Goal: Book appointment/travel/reservation

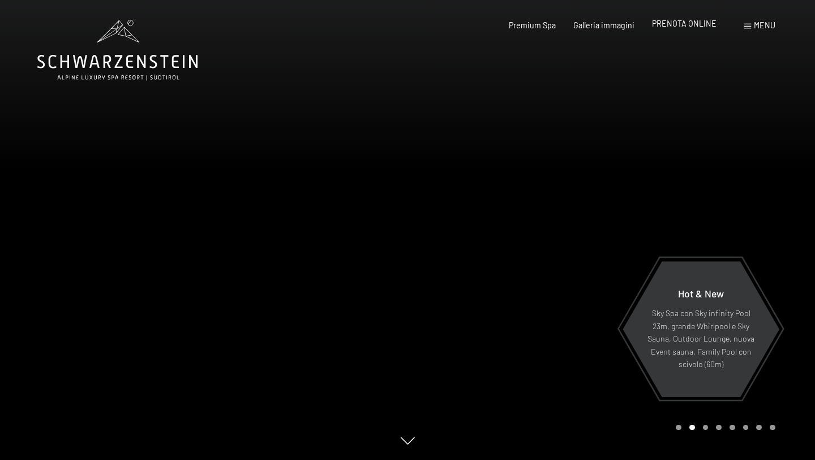
click at [694, 25] on span "PRENOTA ONLINE" at bounding box center [684, 24] width 65 height 10
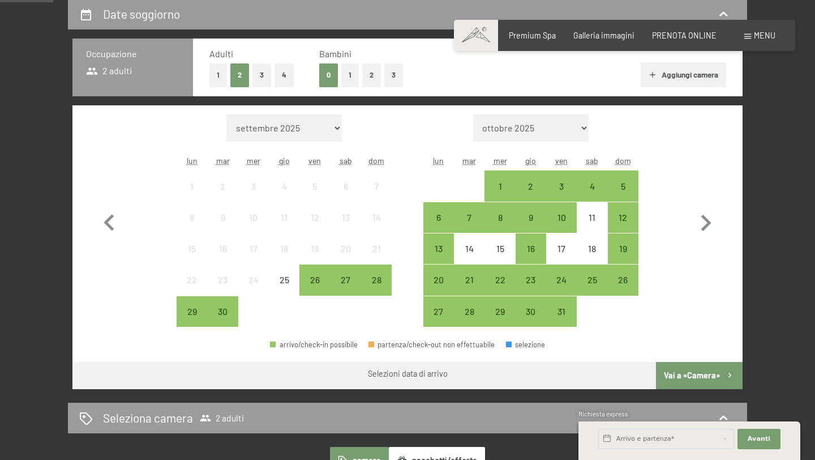
scroll to position [248, 0]
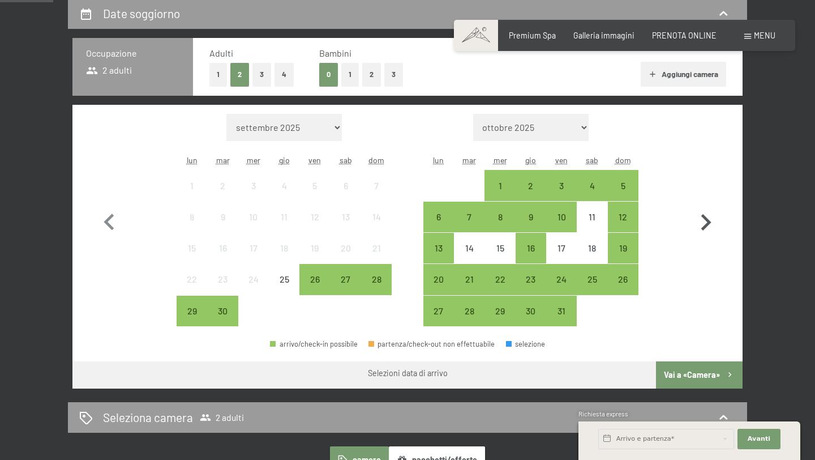
click at [706, 217] on icon "button" at bounding box center [706, 222] width 10 height 16
select select "2025-10-01"
select select "2025-11-01"
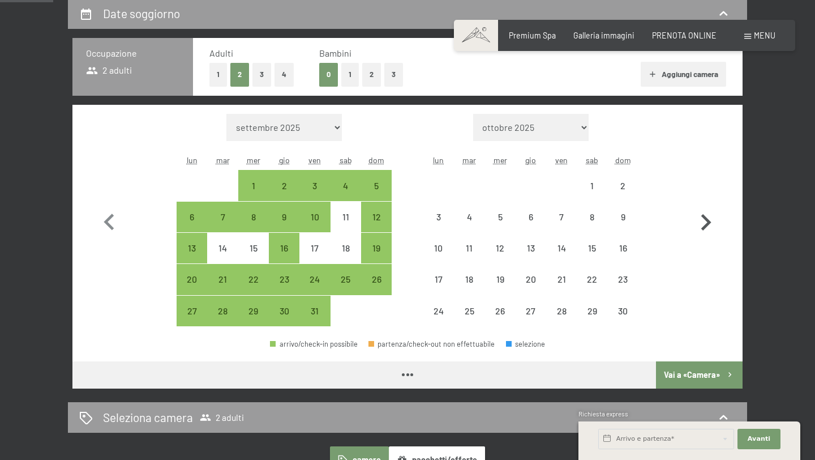
click at [706, 217] on icon "button" at bounding box center [706, 222] width 10 height 16
select select "2025-11-01"
select select "2025-12-01"
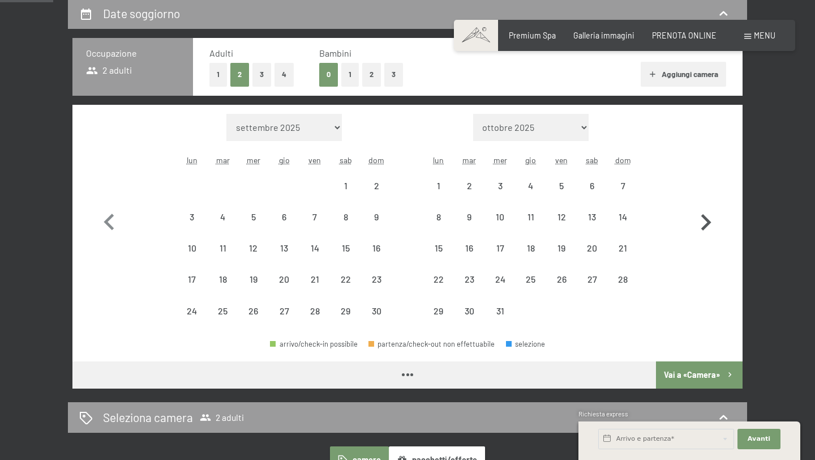
select select "2025-11-01"
select select "2025-12-01"
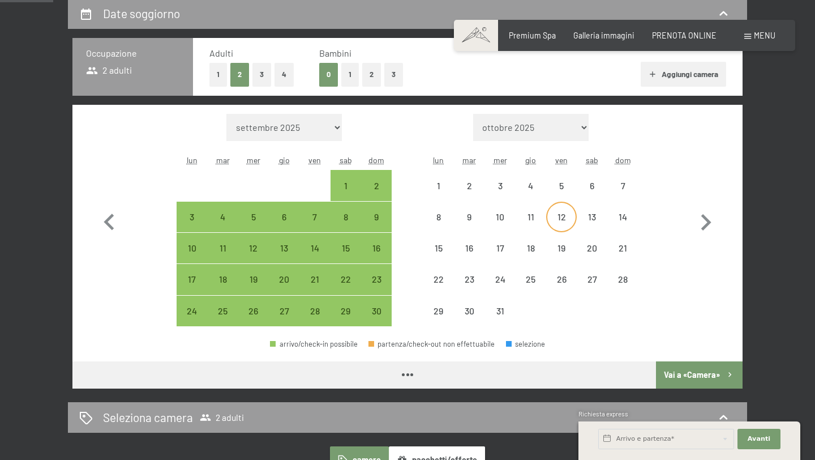
select select "2025-11-01"
select select "2025-12-01"
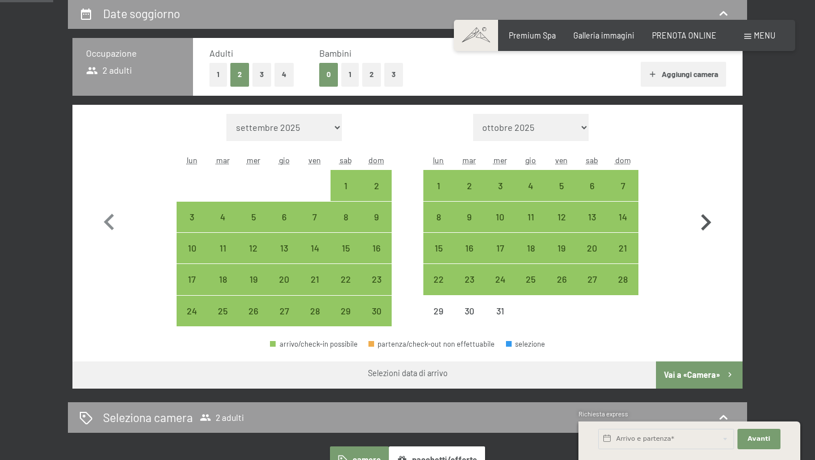
click at [710, 216] on icon "button" at bounding box center [705, 222] width 33 height 33
select select "2025-12-01"
select select "2026-01-01"
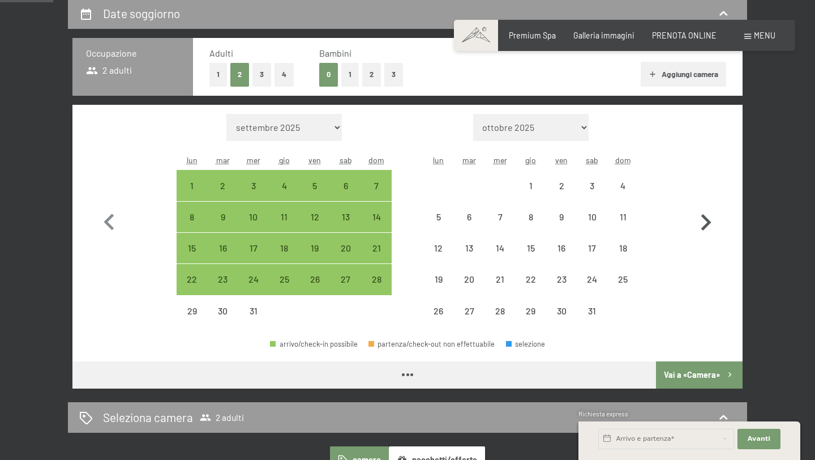
select select "2025-12-01"
select select "2026-01-01"
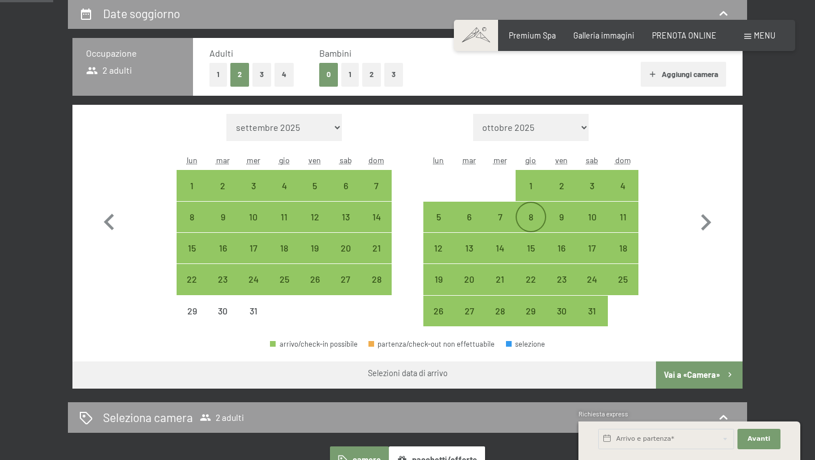
click at [524, 219] on div "8" at bounding box center [531, 226] width 28 height 28
select select "2025-12-01"
select select "2026-01-01"
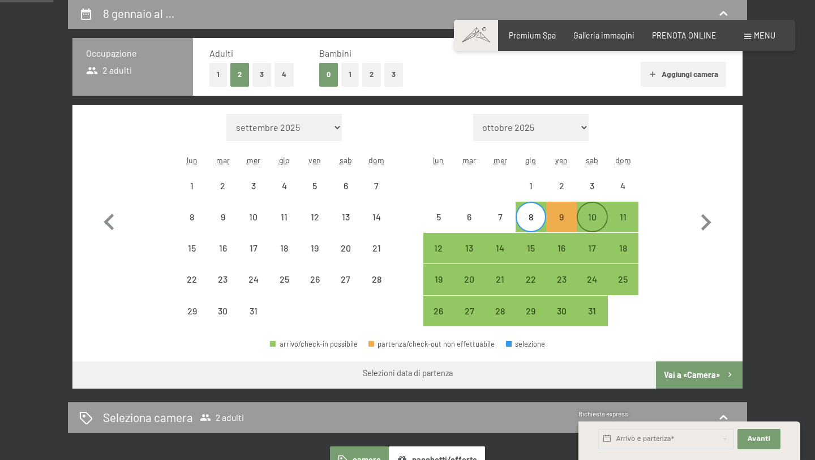
click at [603, 222] on div "10" at bounding box center [592, 226] width 28 height 28
select select "2025-12-01"
select select "2026-01-01"
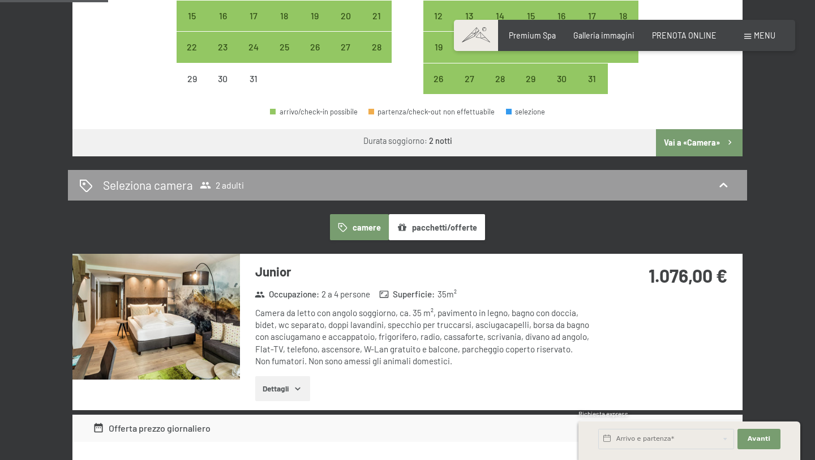
scroll to position [484, 0]
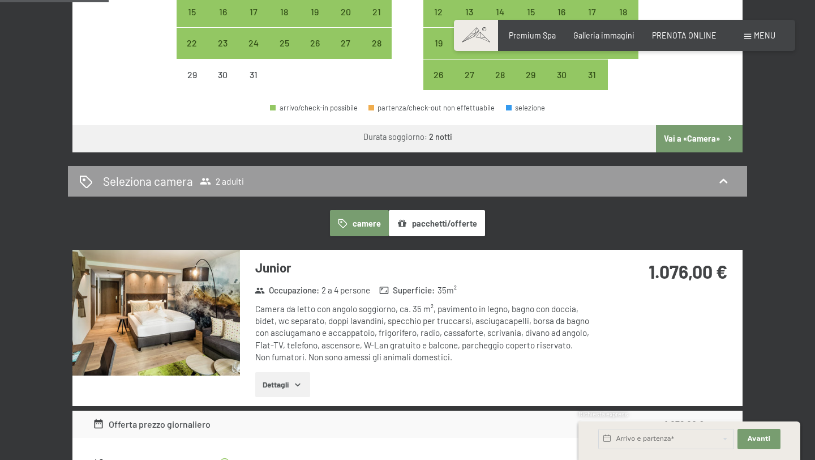
click at [700, 145] on button "Vai a «Camera»" at bounding box center [699, 138] width 87 height 27
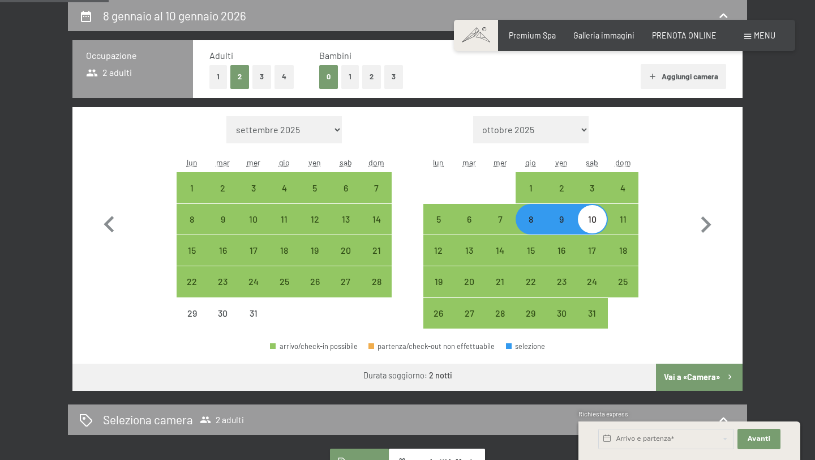
select select "2025-12-01"
select select "2026-01-01"
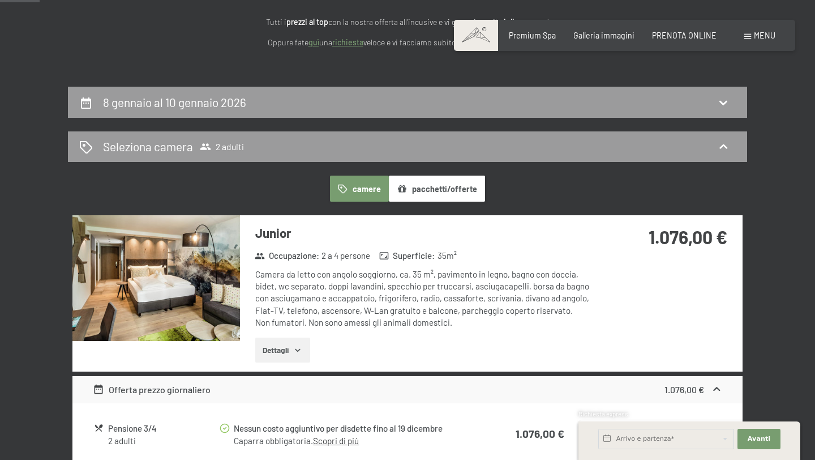
scroll to position [158, 0]
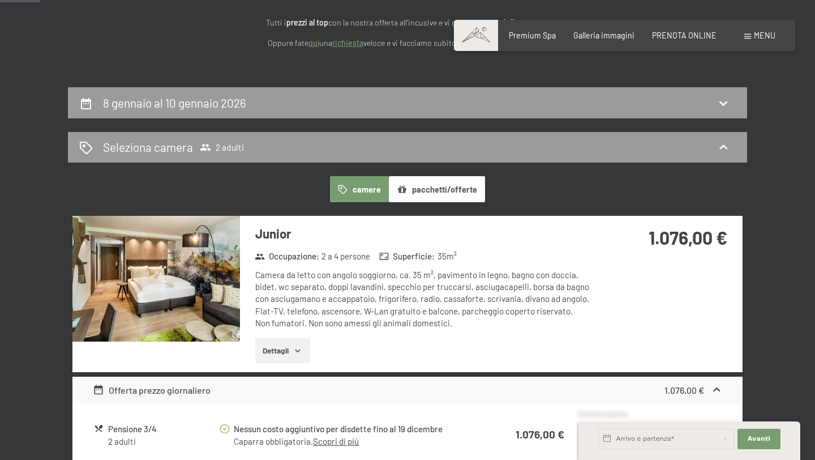
click at [196, 294] on img at bounding box center [156, 279] width 168 height 126
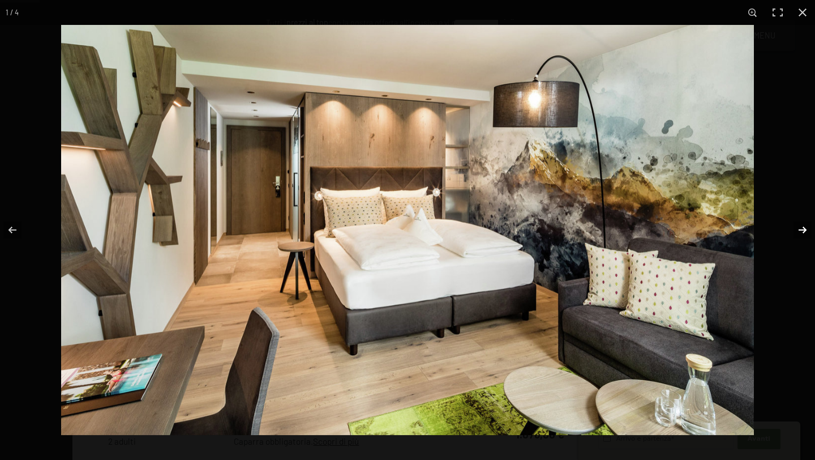
click at [803, 230] on button "button" at bounding box center [795, 229] width 40 height 57
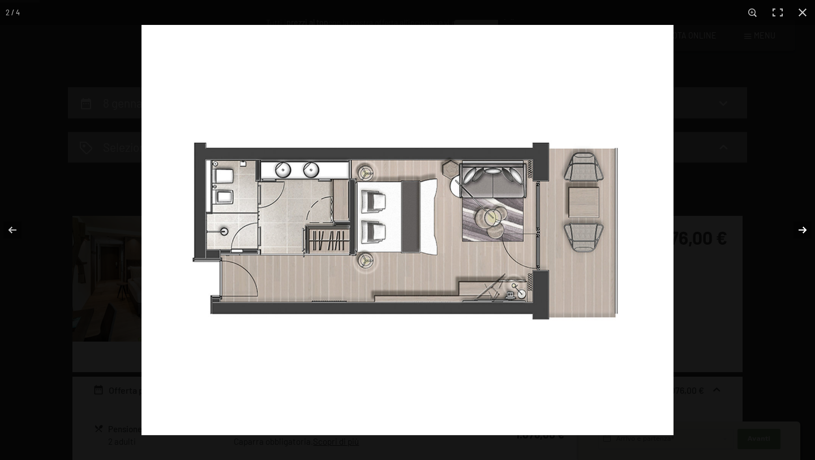
click at [803, 230] on button "button" at bounding box center [795, 229] width 40 height 57
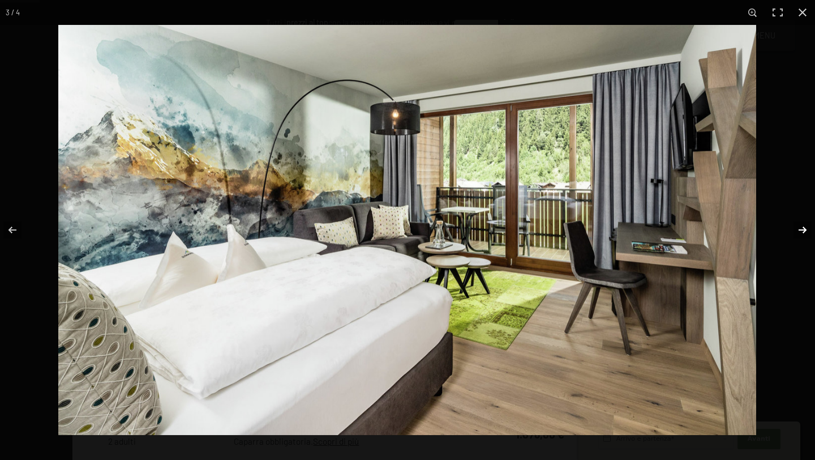
click at [795, 224] on button "button" at bounding box center [795, 229] width 40 height 57
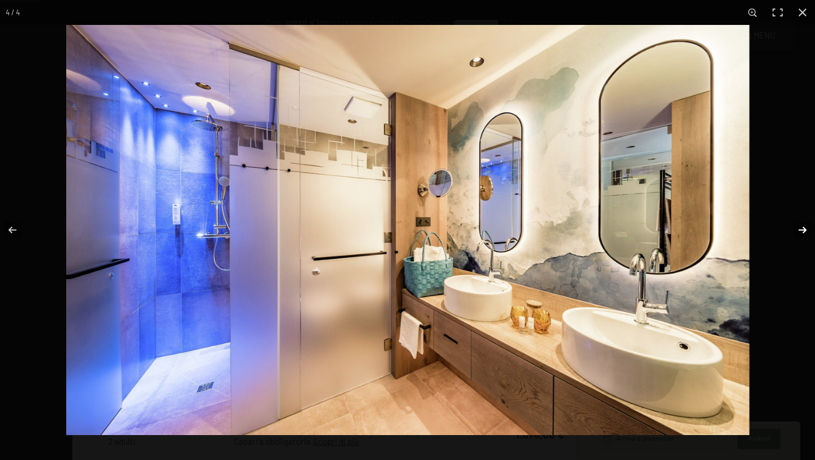
click at [795, 224] on button "button" at bounding box center [795, 229] width 40 height 57
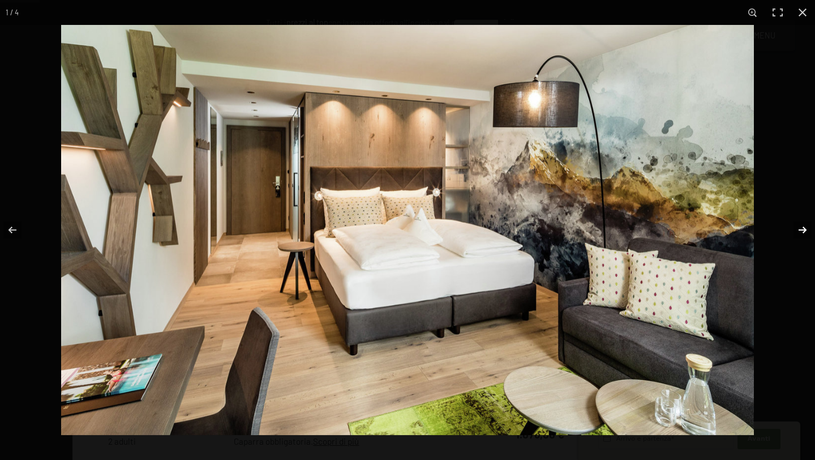
click at [795, 224] on button "button" at bounding box center [795, 229] width 40 height 57
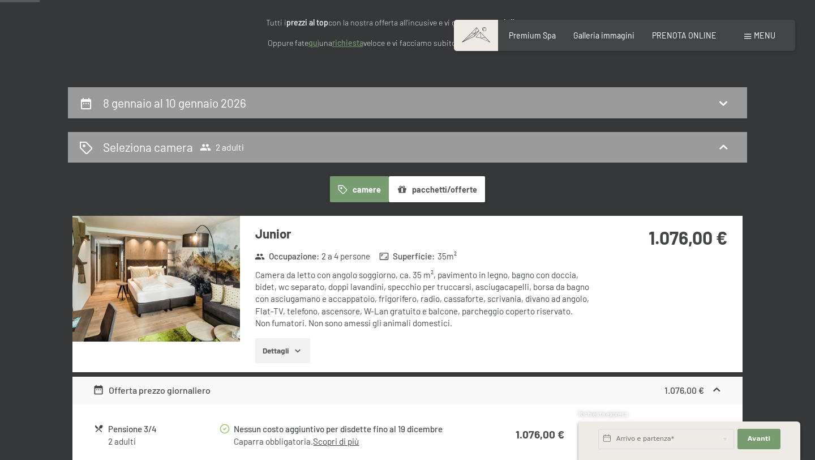
click at [0, 0] on button "button" at bounding box center [0, 0] width 0 height 0
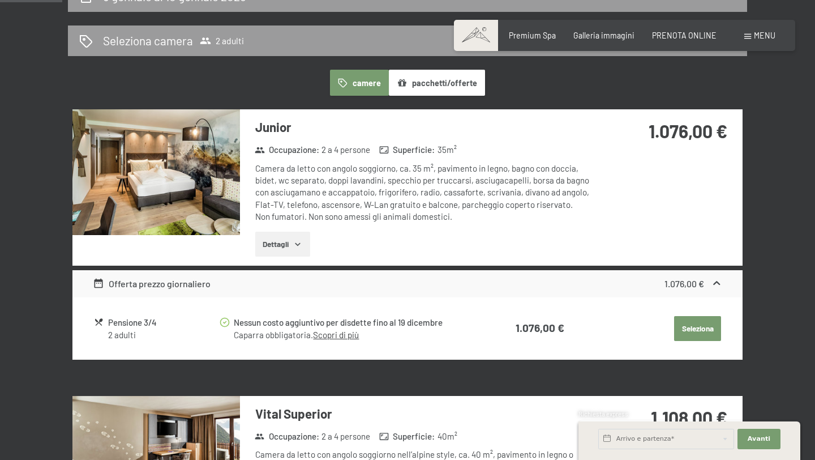
scroll to position [271, 0]
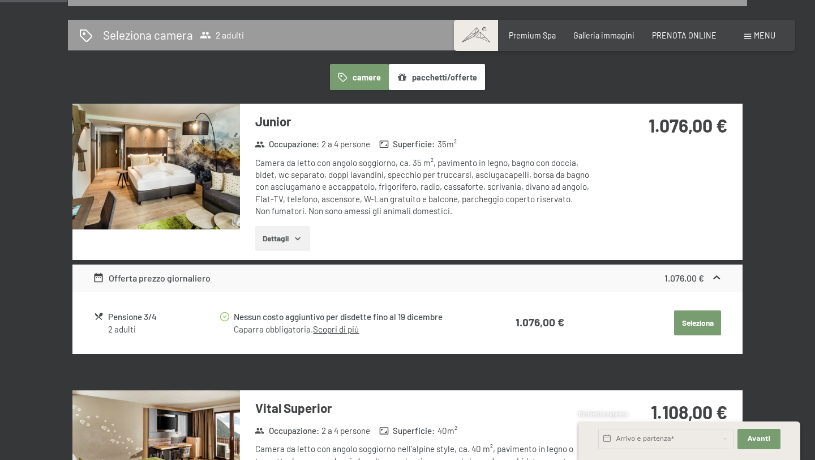
click at [293, 235] on button "Dettagli" at bounding box center [282, 238] width 55 height 25
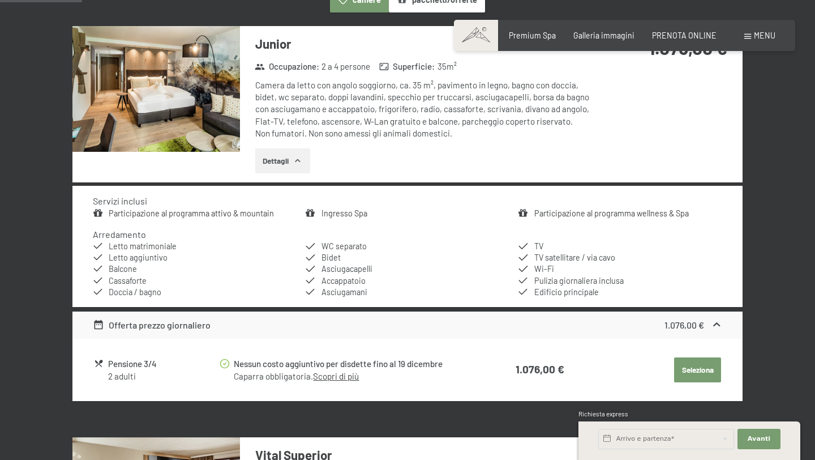
scroll to position [352, 0]
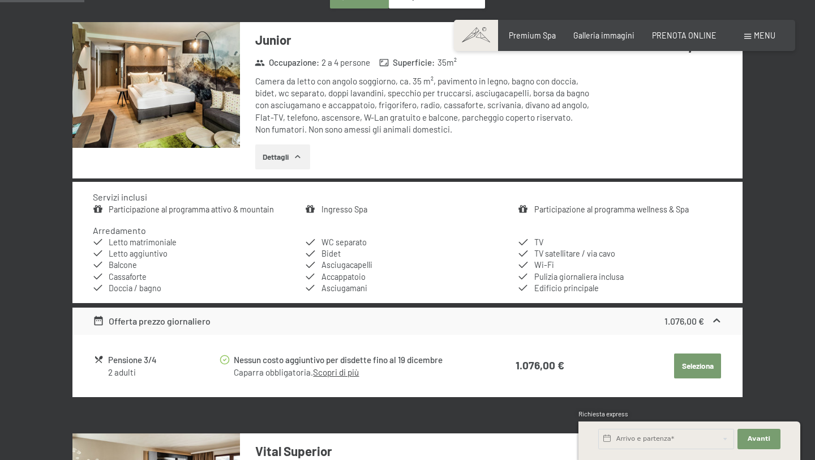
click at [351, 375] on link "Scopri di più" at bounding box center [336, 372] width 46 height 10
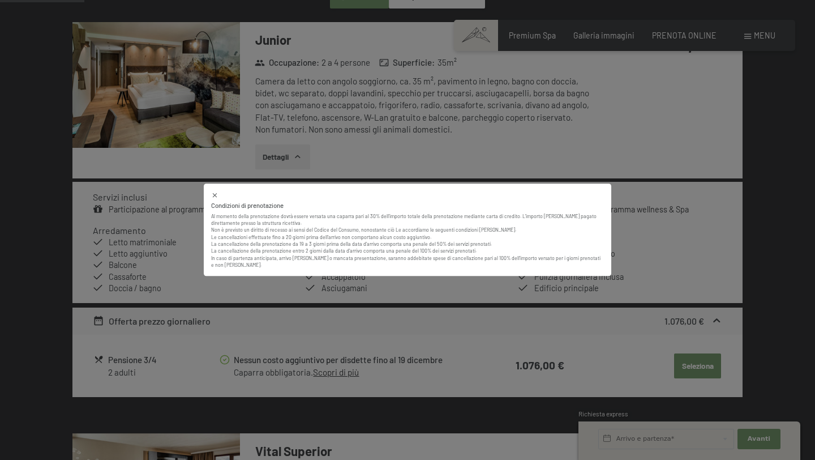
click at [213, 198] on icon at bounding box center [214, 195] width 7 height 7
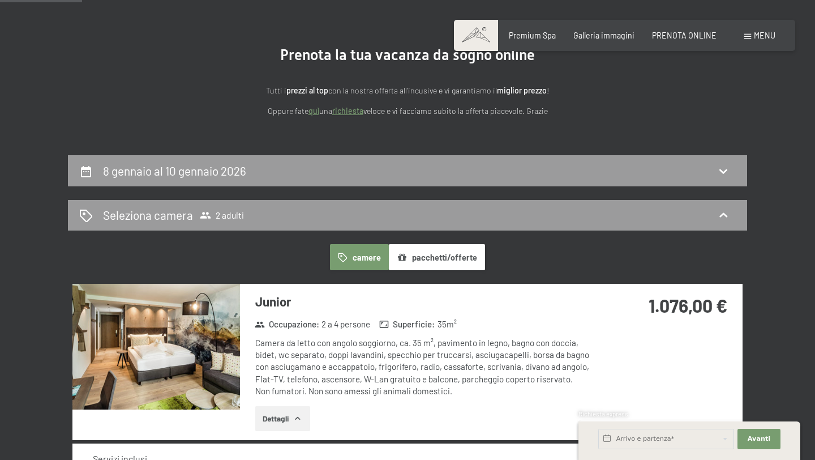
scroll to position [0, 0]
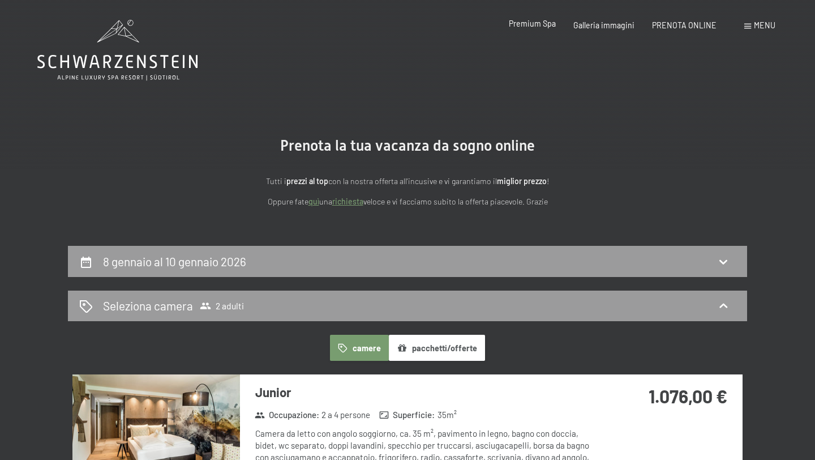
click at [550, 24] on span "Premium Spa" at bounding box center [532, 24] width 47 height 10
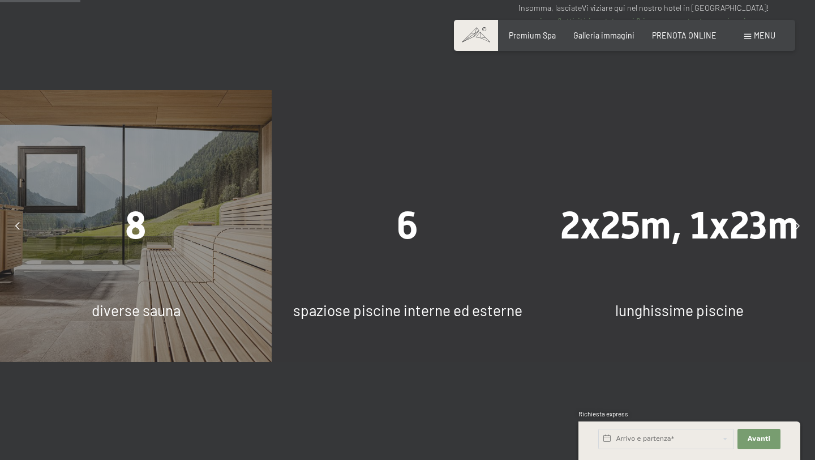
scroll to position [707, 0]
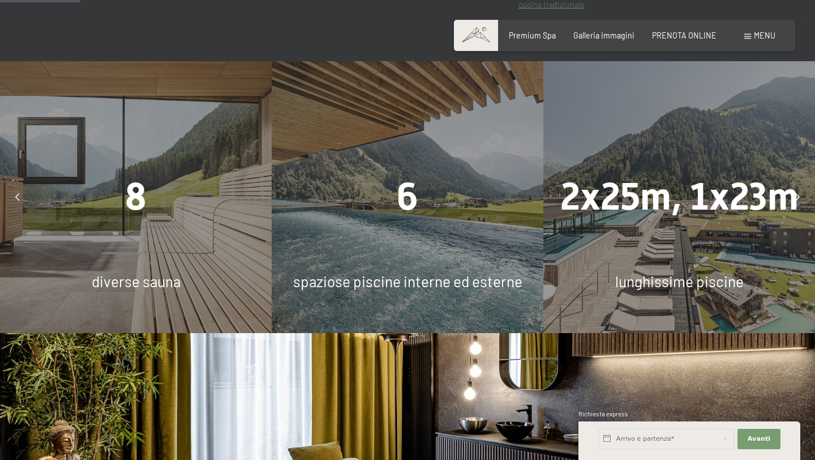
click at [406, 201] on span "6" at bounding box center [408, 196] width 22 height 44
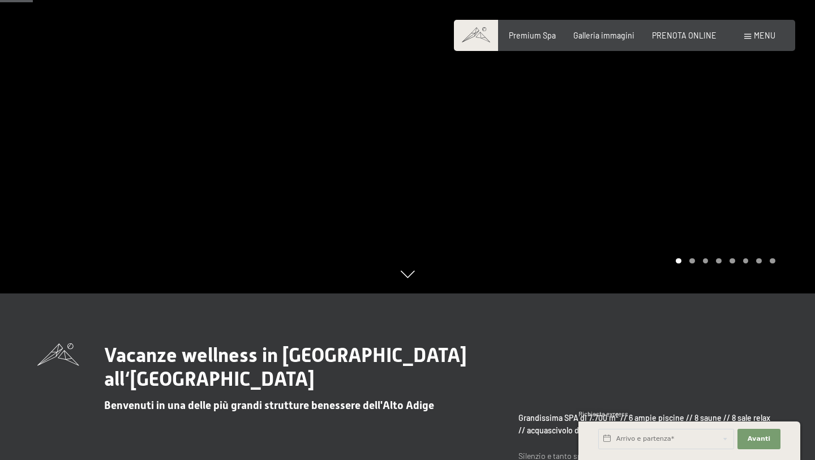
scroll to position [0, 0]
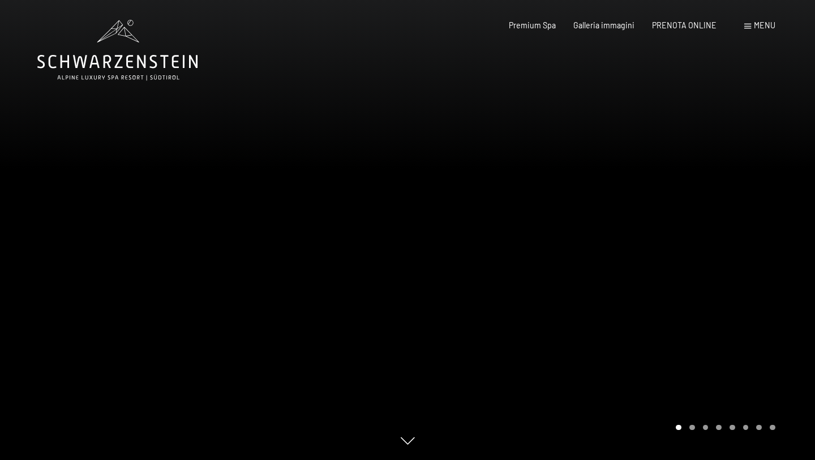
click at [137, 68] on icon at bounding box center [117, 50] width 160 height 61
